Goal: Transaction & Acquisition: Obtain resource

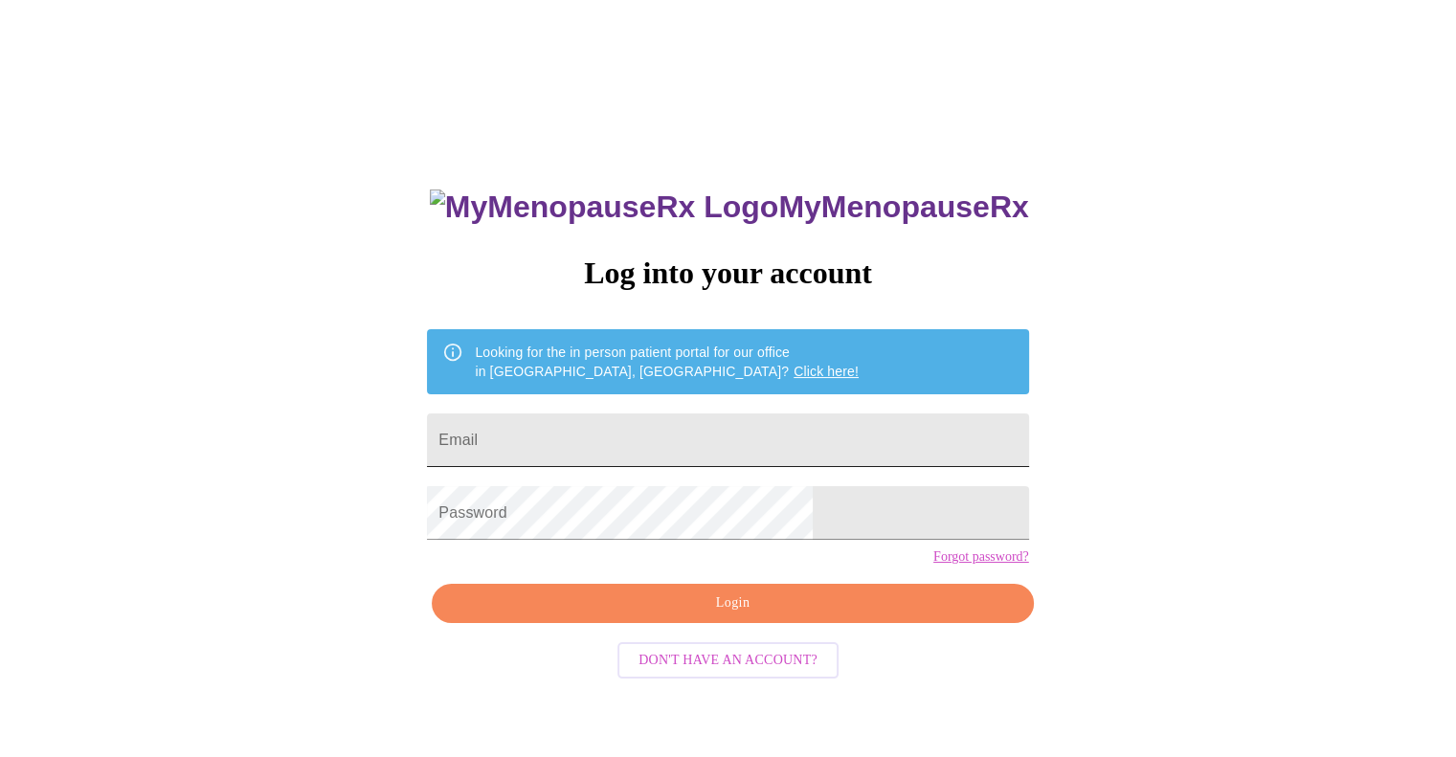
click at [619, 428] on input "Email" at bounding box center [727, 441] width 601 height 54
type input "[EMAIL_ADDRESS][DOMAIN_NAME]"
click at [749, 615] on span "Login" at bounding box center [732, 604] width 557 height 24
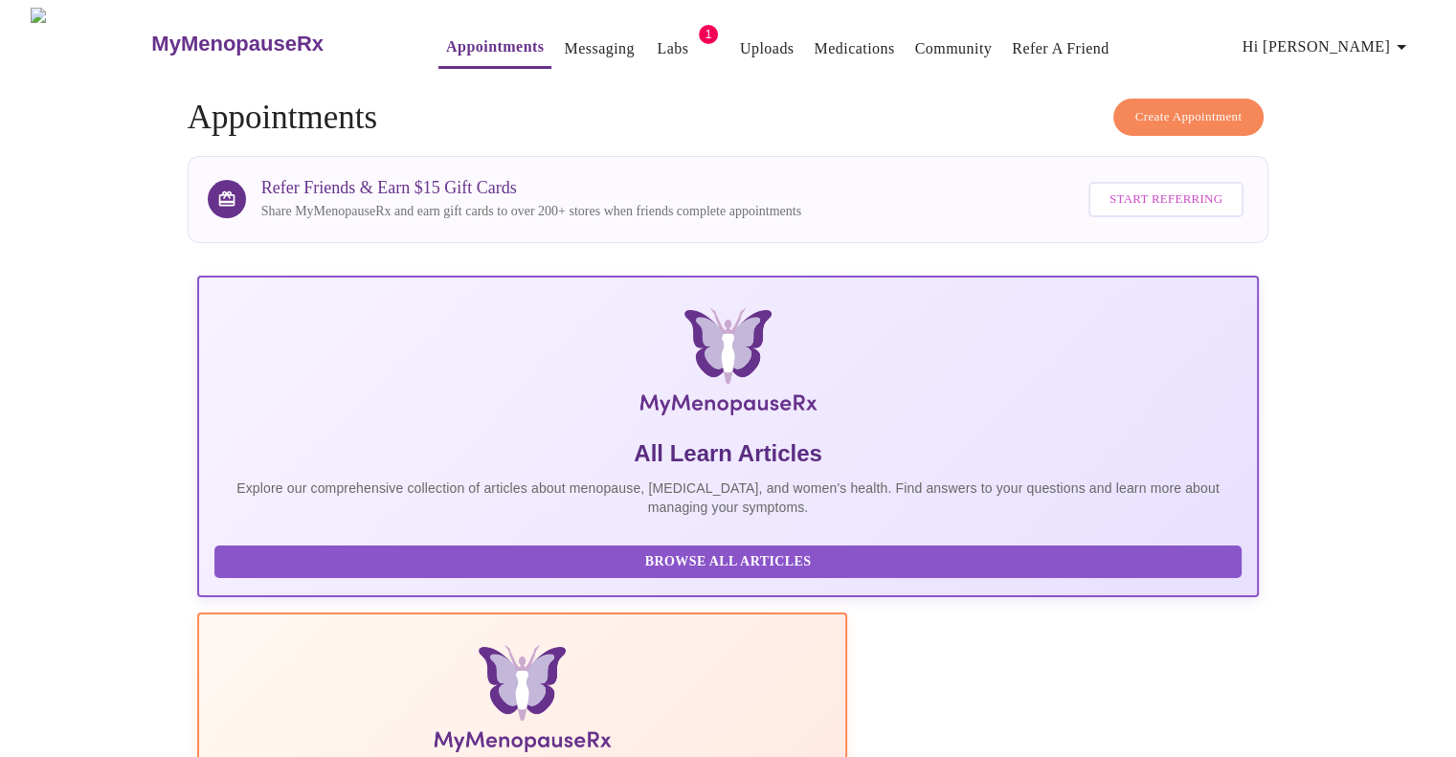
click at [657, 40] on link "Labs" at bounding box center [673, 48] width 32 height 27
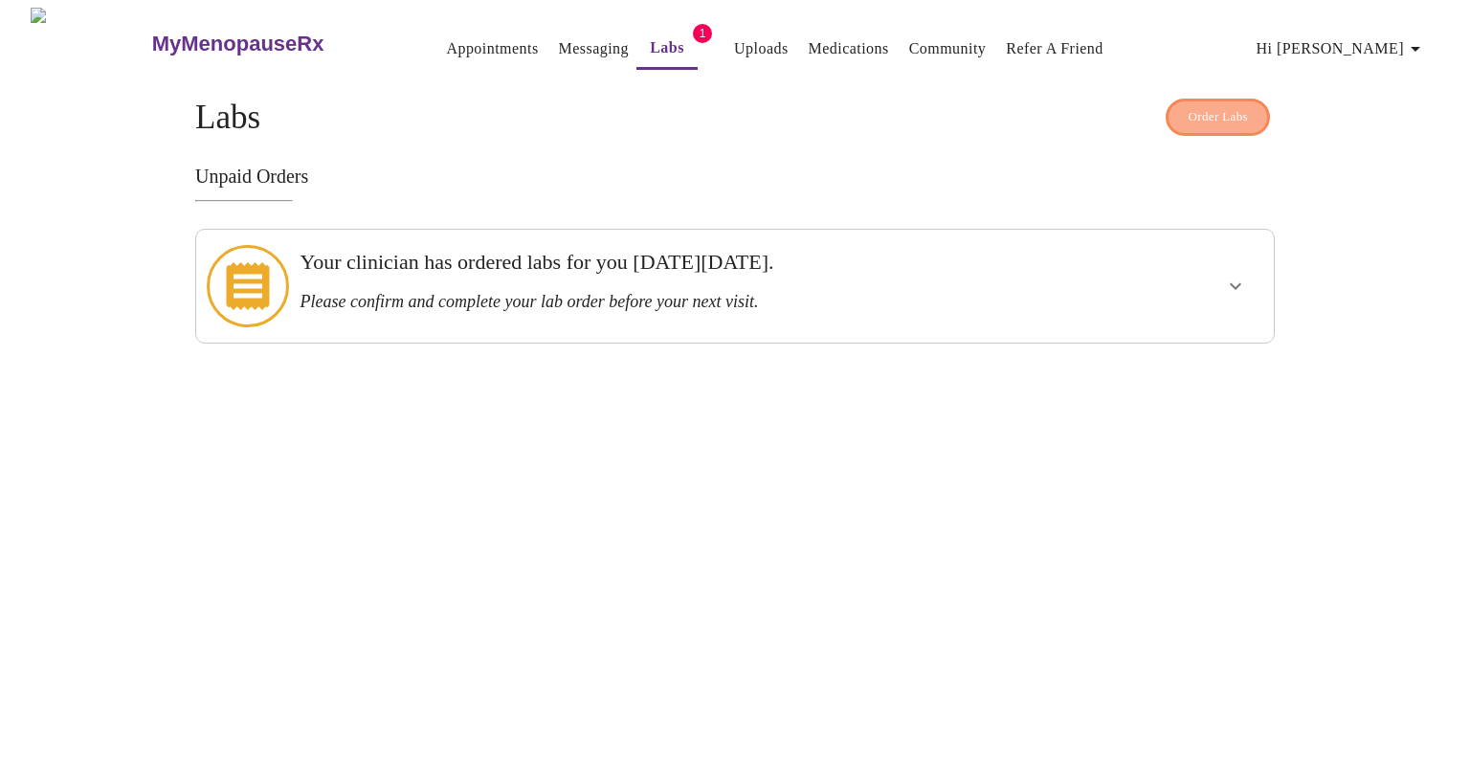
click at [1190, 106] on span "Order Labs" at bounding box center [1218, 117] width 60 height 22
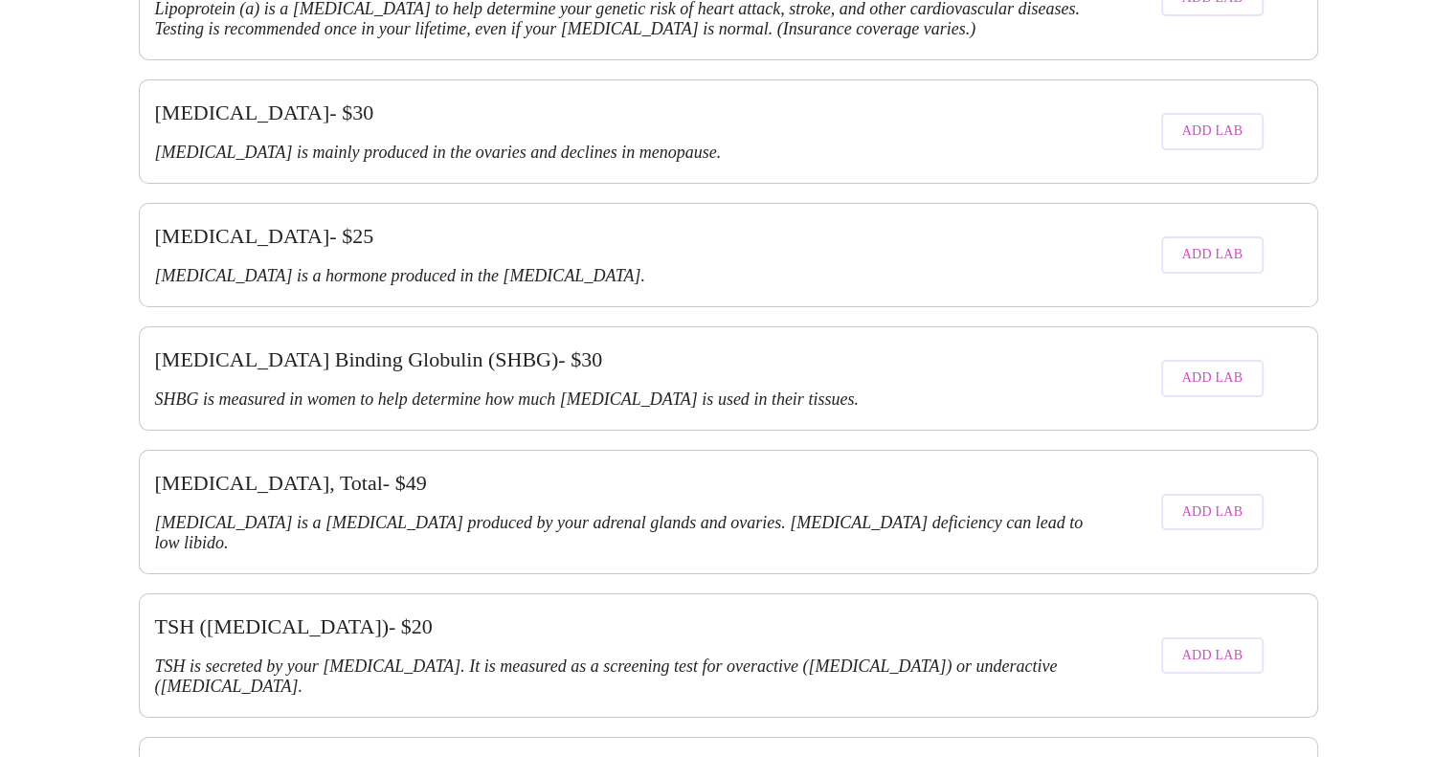
scroll to position [3853, 0]
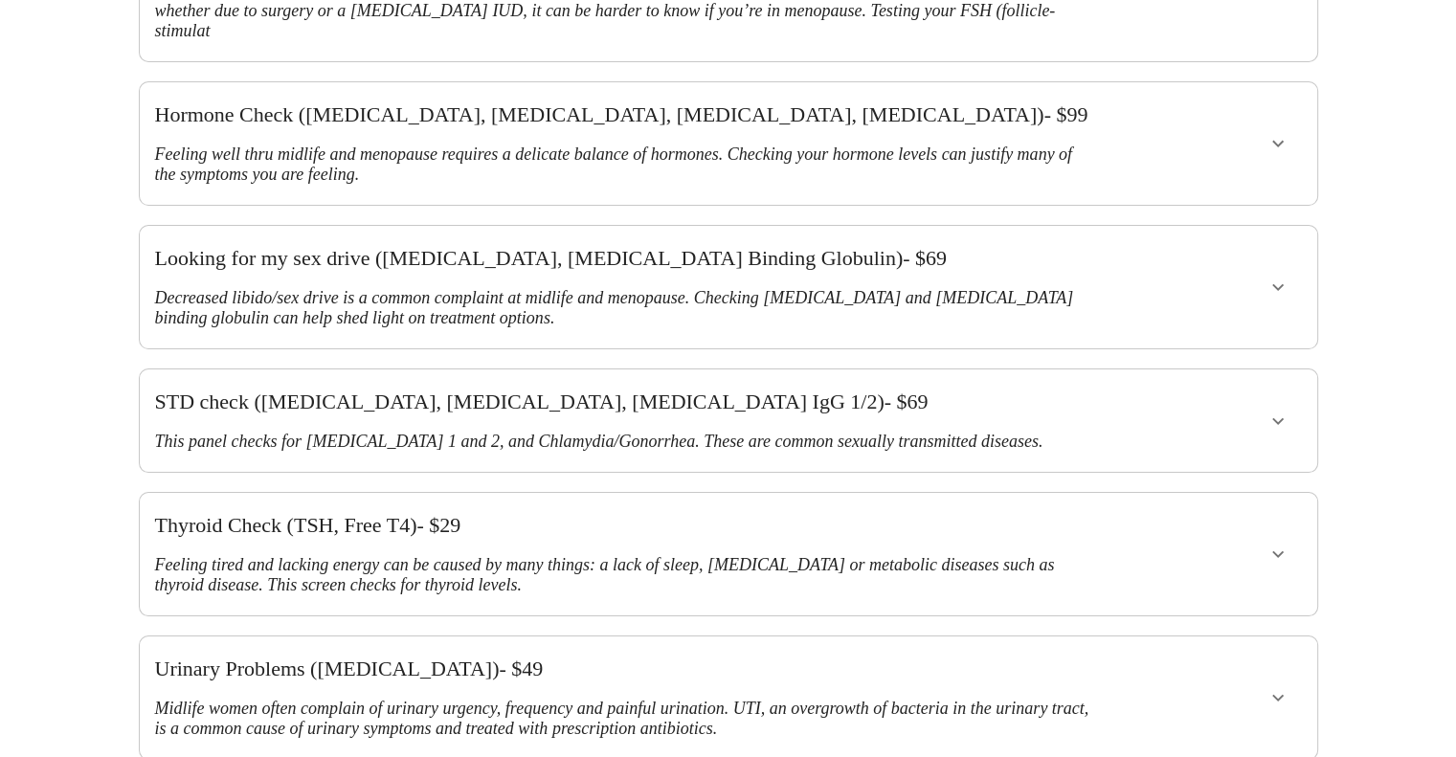
scroll to position [0, 0]
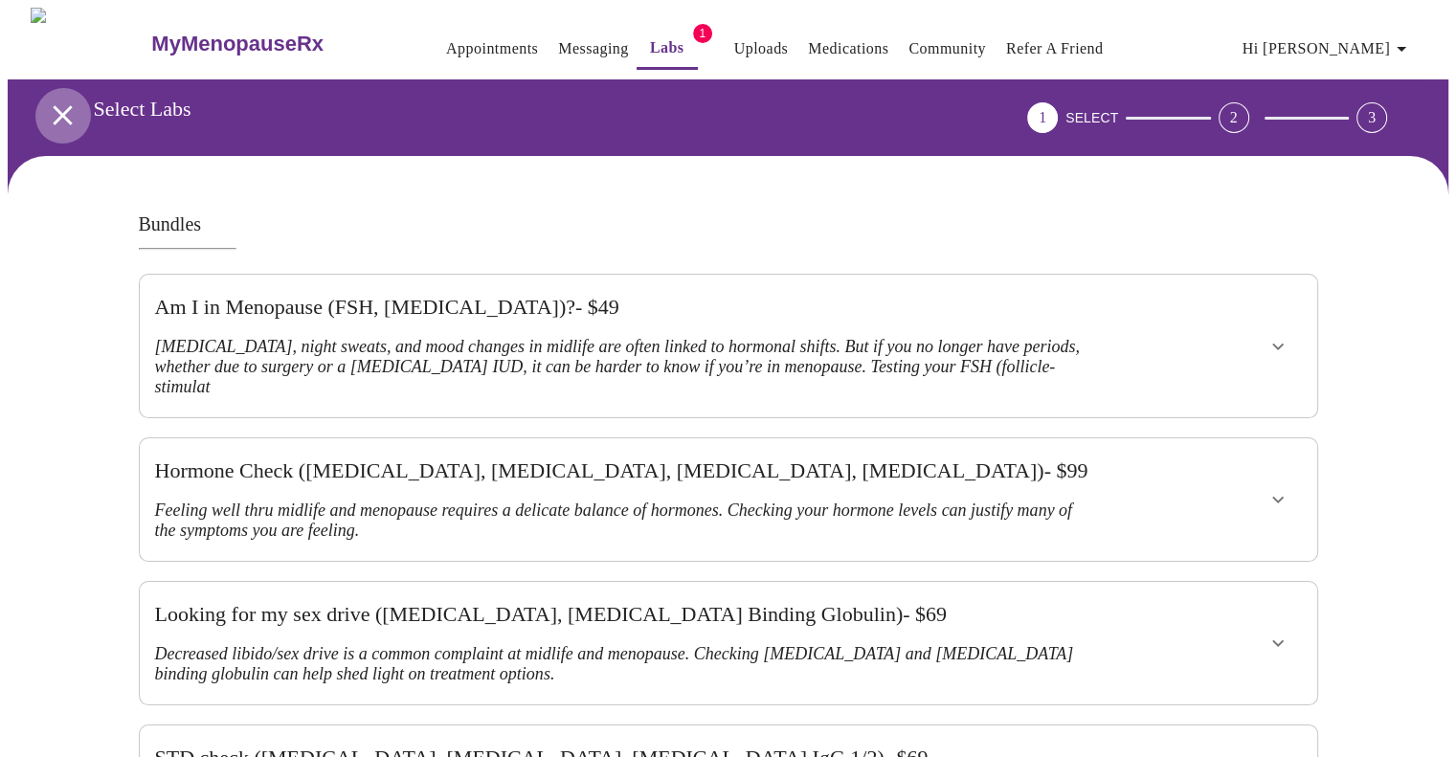
click at [56, 105] on icon "open drawer" at bounding box center [62, 114] width 19 height 19
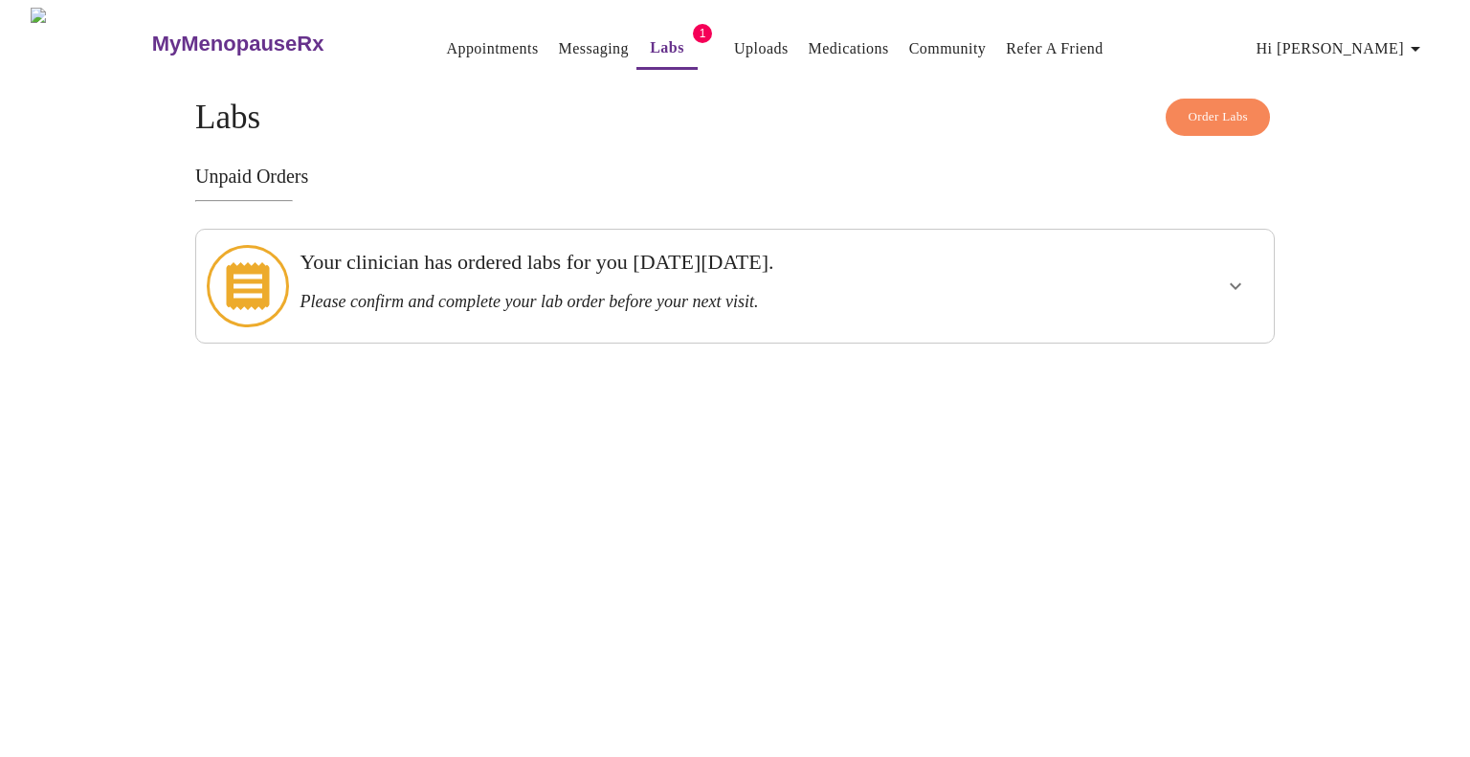
click at [396, 292] on h3 "Please confirm and complete your lab order before your next visit." at bounding box center [683, 302] width 767 height 20
click at [225, 271] on icon at bounding box center [248, 286] width 82 height 82
click at [259, 175] on h3 "Unpaid Orders" at bounding box center [735, 177] width 1080 height 22
click at [1239, 278] on icon "show more" at bounding box center [1235, 286] width 23 height 23
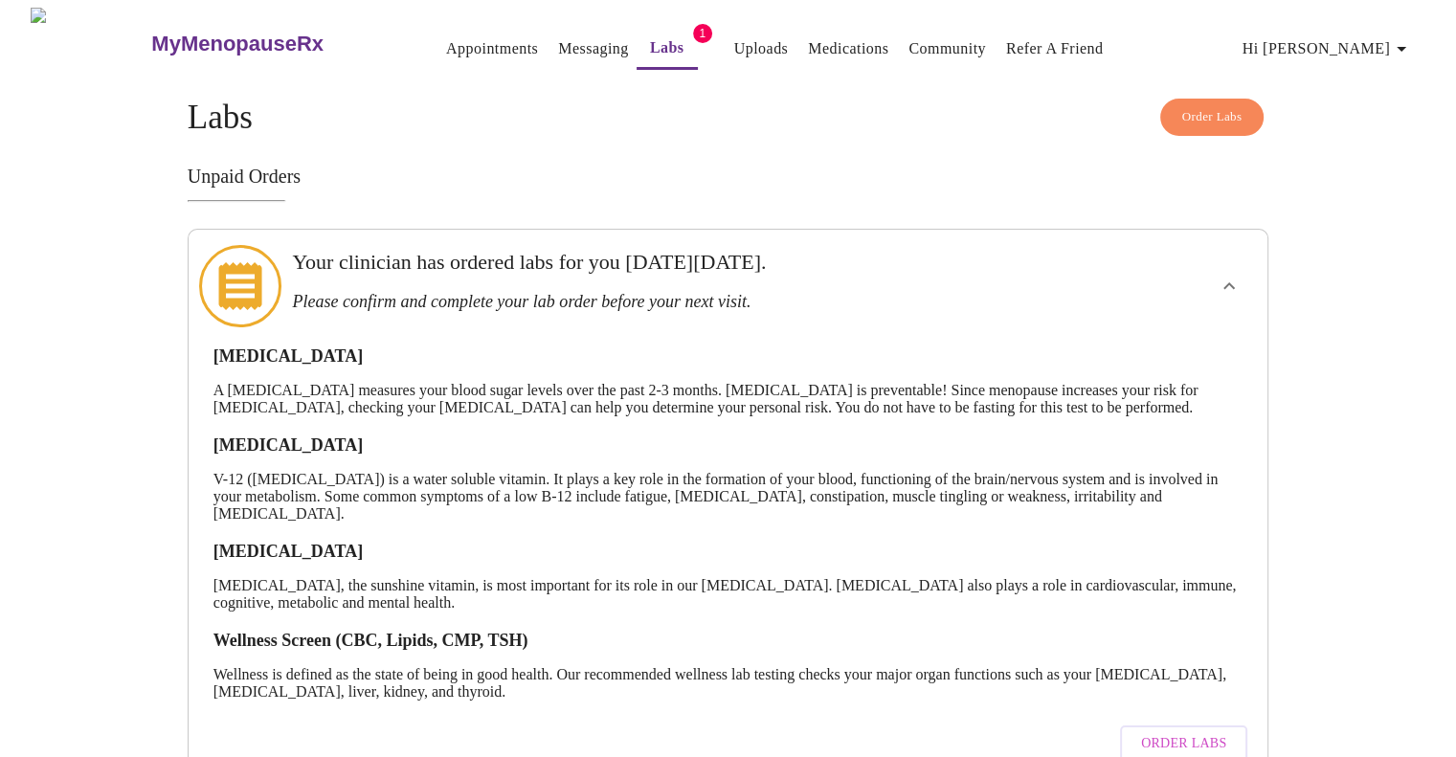
scroll to position [81, 0]
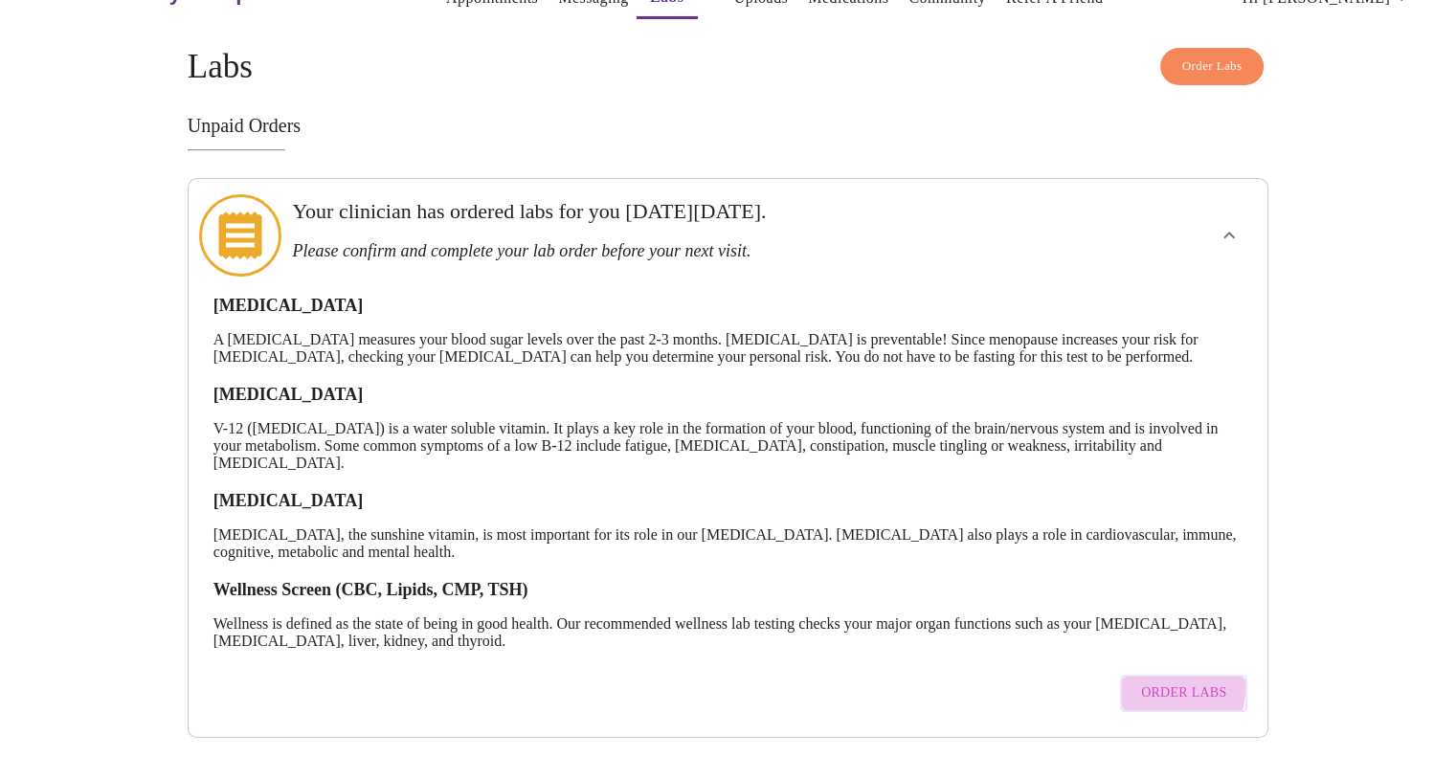
click at [1145, 682] on span "Order Labs" at bounding box center [1183, 694] width 85 height 24
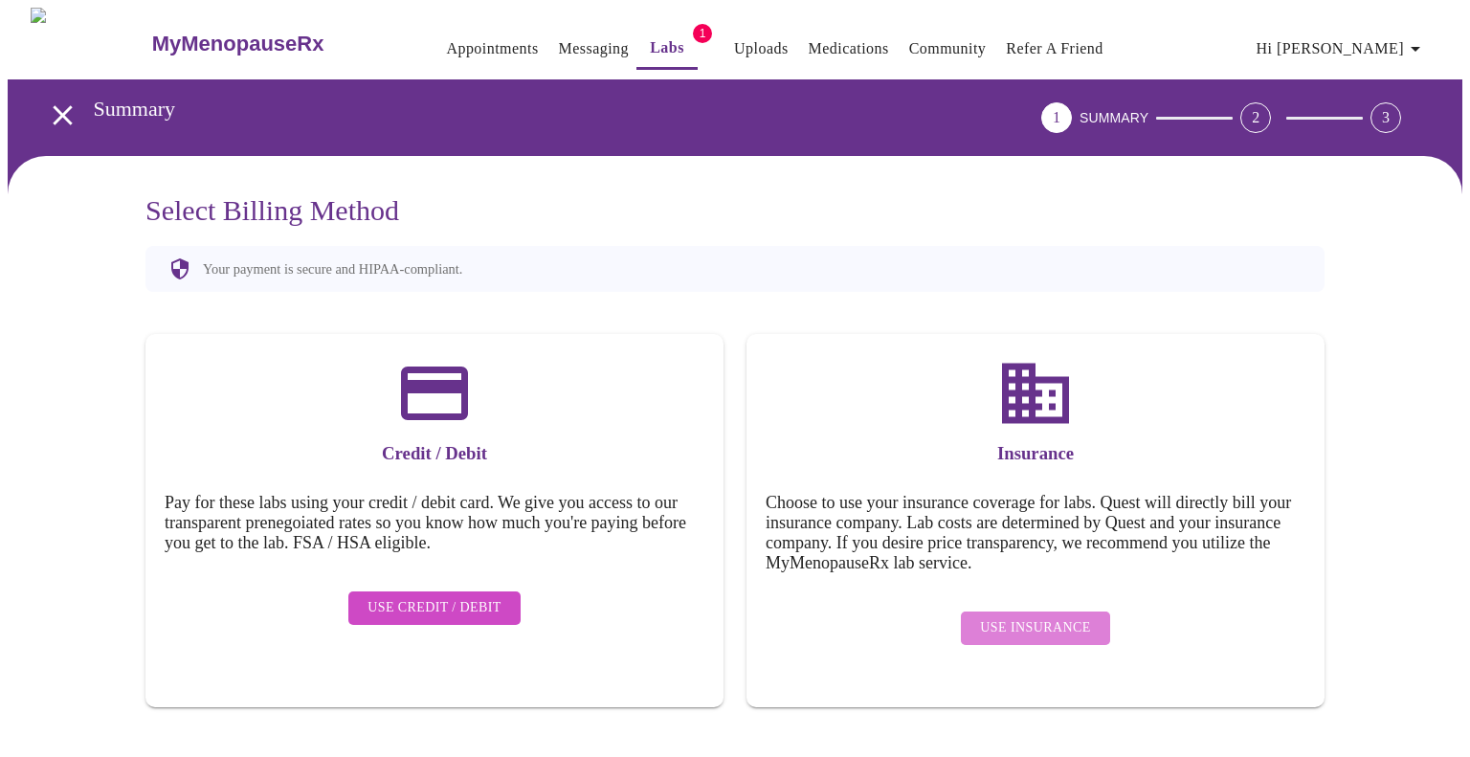
click at [1043, 616] on span "Use Insurance" at bounding box center [1035, 628] width 110 height 24
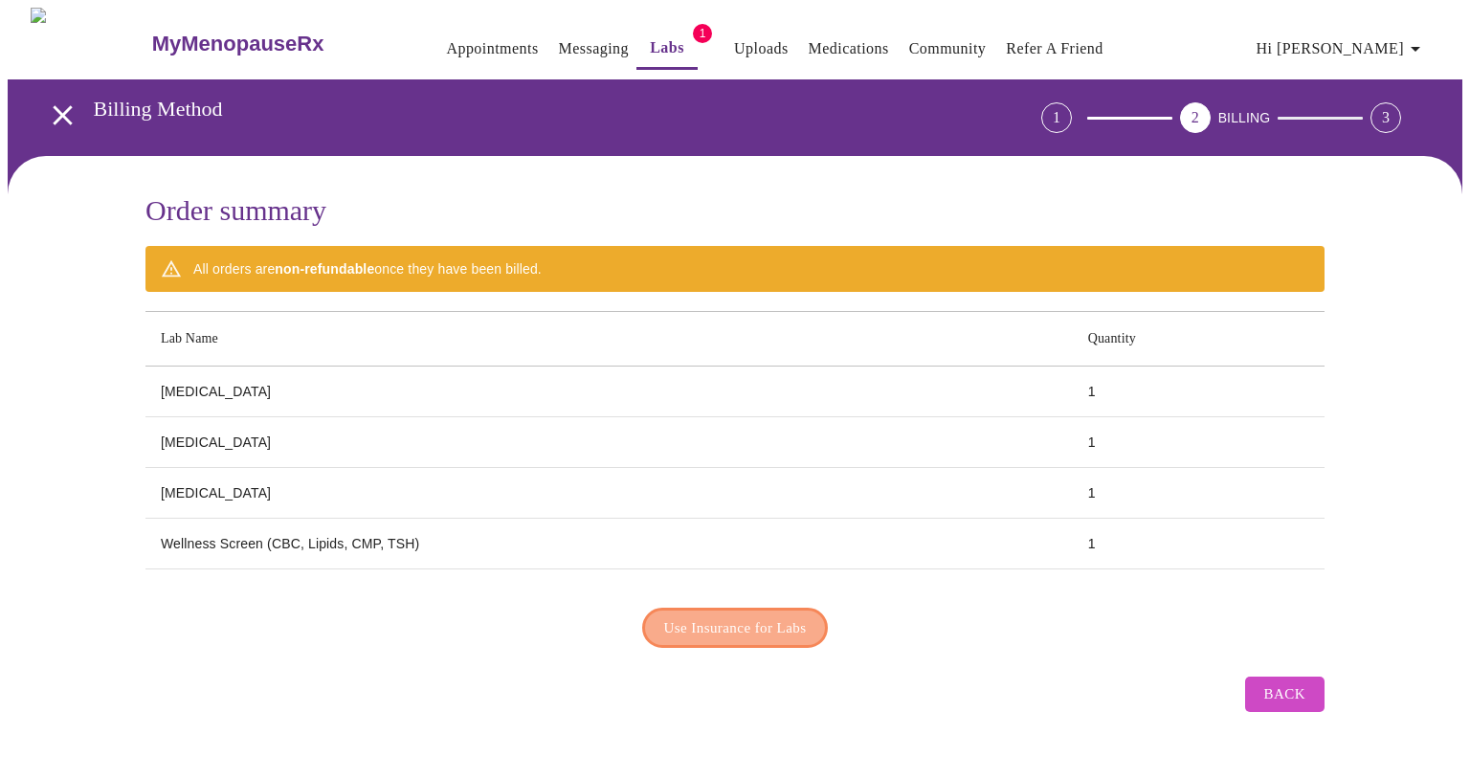
click at [742, 615] on span "Use Insurance for Labs" at bounding box center [735, 627] width 143 height 25
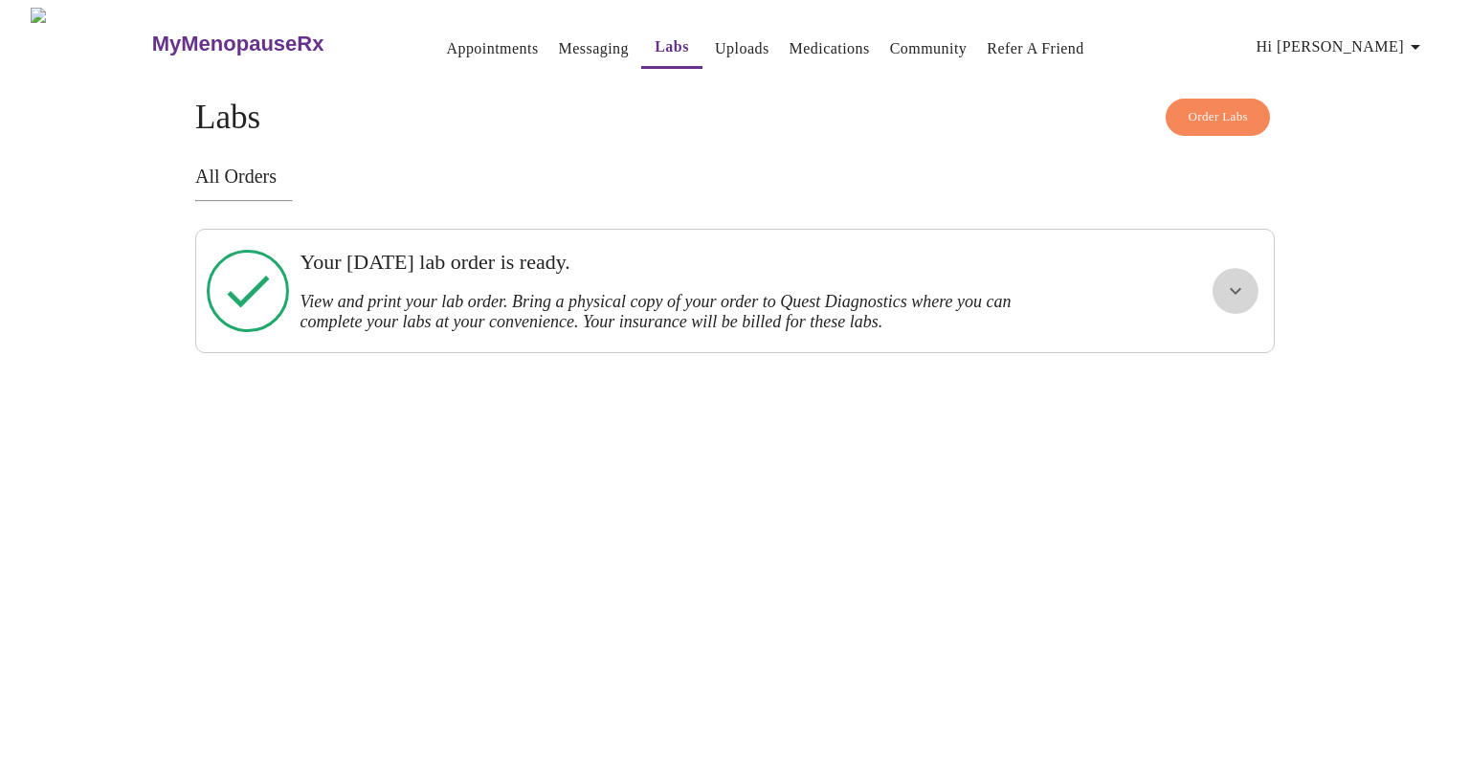
click at [1240, 291] on icon "show more" at bounding box center [1235, 291] width 23 height 23
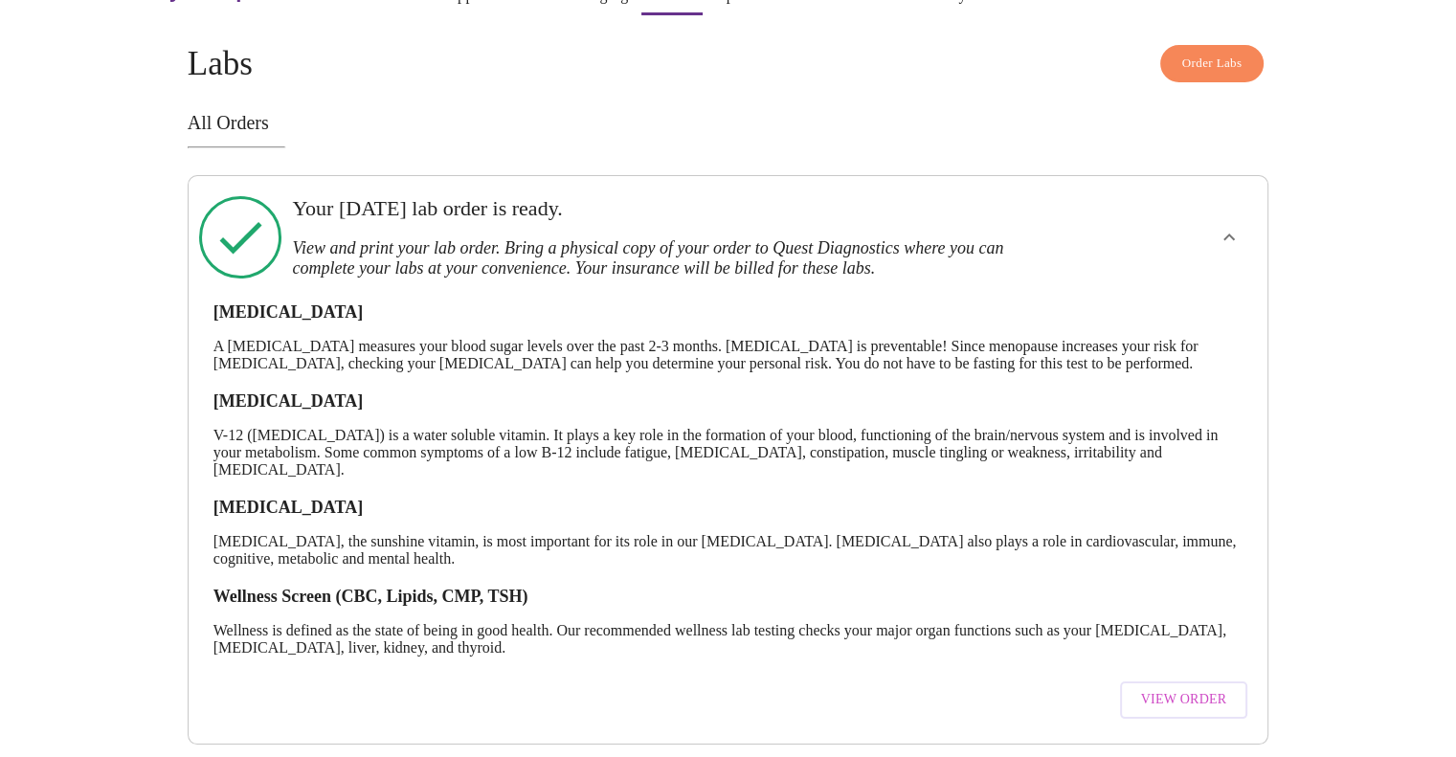
scroll to position [102, 0]
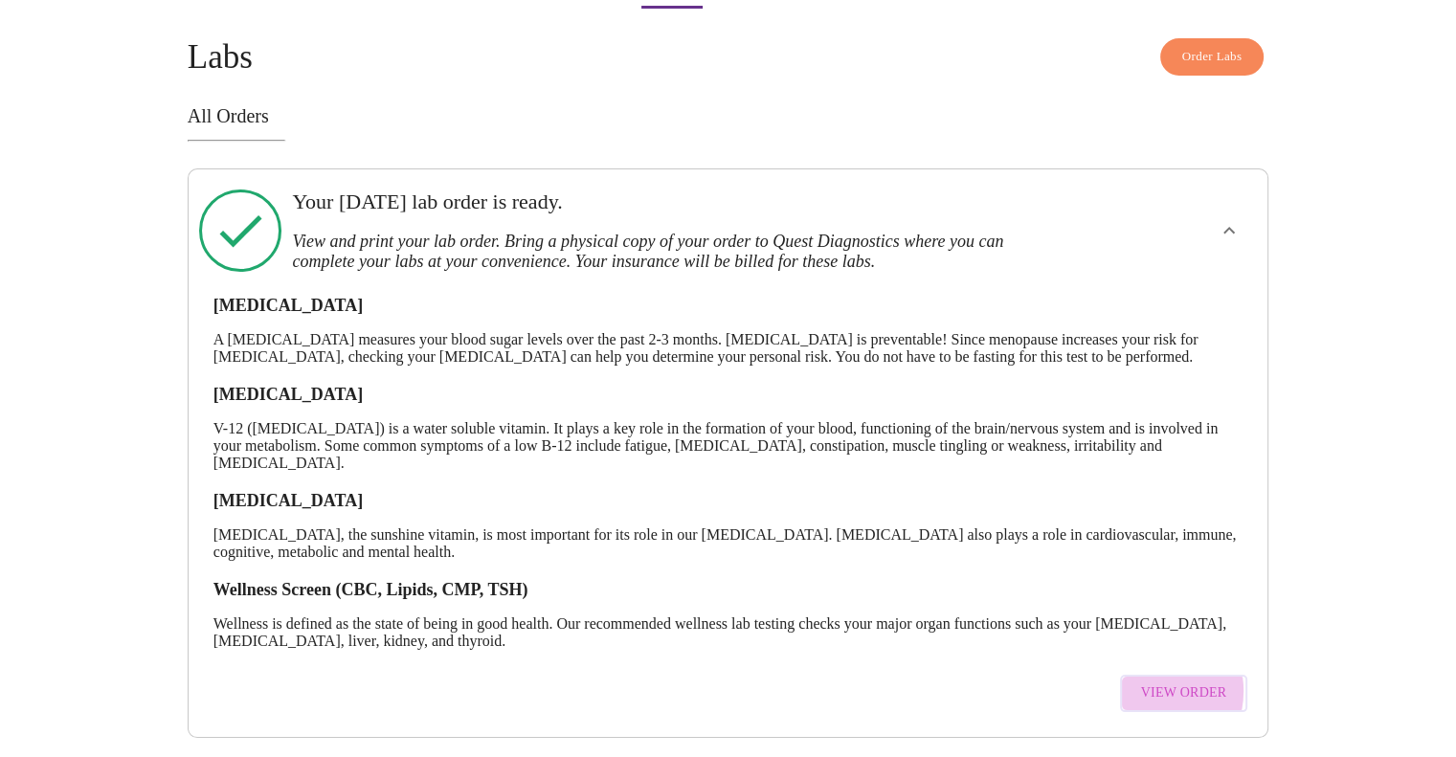
click at [1149, 682] on span "View Order" at bounding box center [1184, 694] width 86 height 24
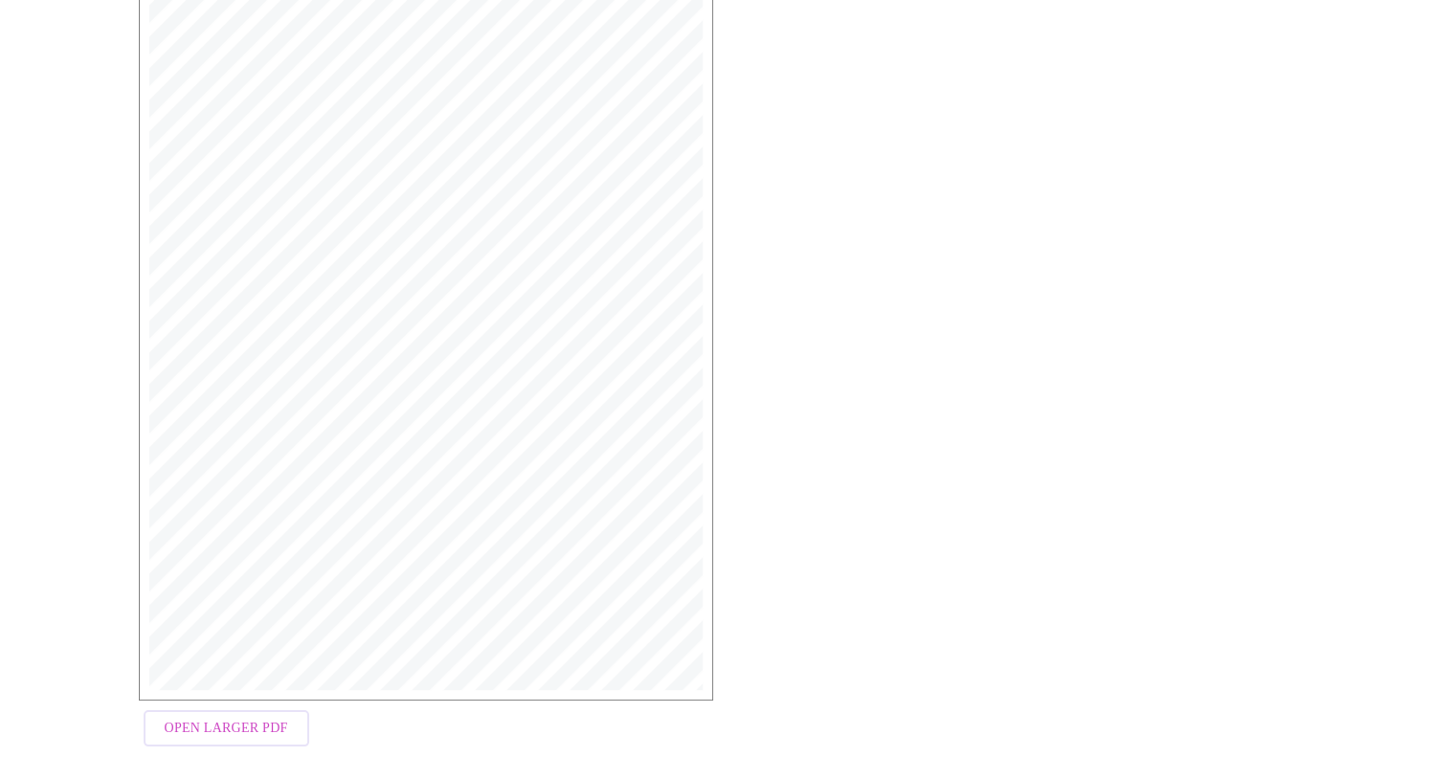
scroll to position [383, 0]
click at [238, 729] on span "Open Larger PDF" at bounding box center [226, 725] width 123 height 24
